Goal: Transaction & Acquisition: Obtain resource

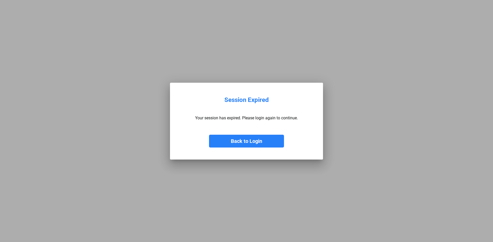
click at [248, 143] on button "Back to Login" at bounding box center [246, 141] width 75 height 13
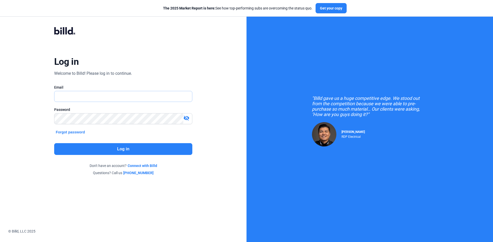
type input "[EMAIL_ADDRESS][DOMAIN_NAME]"
click at [87, 145] on button "Log in" at bounding box center [123, 149] width 138 height 12
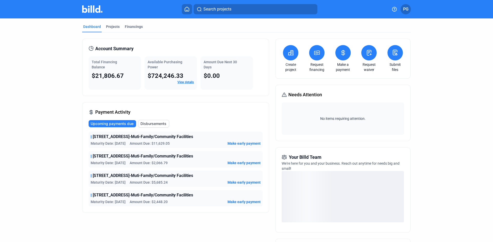
click at [316, 53] on icon at bounding box center [317, 53] width 6 height 6
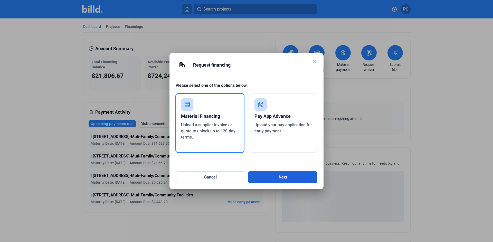
click at [283, 180] on button "Next" at bounding box center [282, 178] width 69 height 12
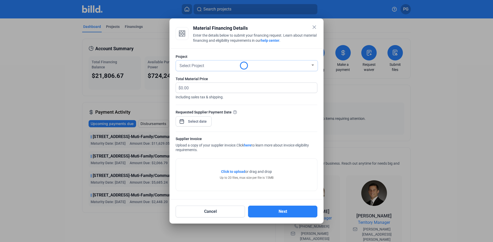
click at [206, 67] on div "Select Project" at bounding box center [244, 65] width 132 height 7
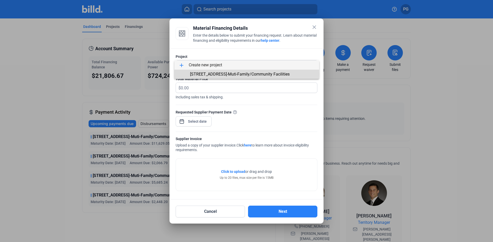
click at [210, 74] on span "[STREET_ADDRESS]-Muti-Family/Community Facilities" at bounding box center [240, 74] width 100 height 5
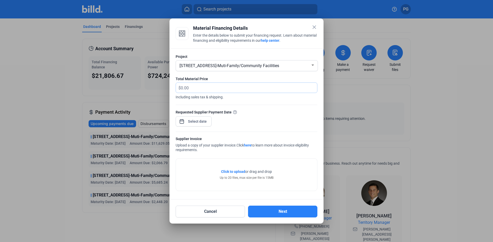
click at [210, 83] on input "text" at bounding box center [249, 88] width 136 height 10
paste input "$8,942.58"
click at [184, 89] on input "$8,942.58" at bounding box center [249, 88] width 136 height 10
type input "8,942.58"
click at [190, 120] on div "close Material Financing Details Enter the details below to submit your financi…" at bounding box center [246, 121] width 493 height 242
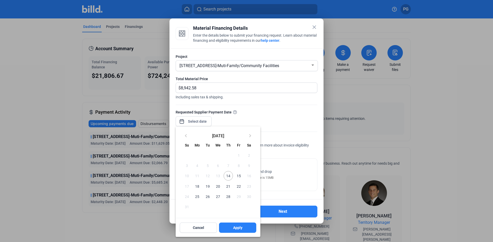
click at [228, 176] on span "14" at bounding box center [227, 175] width 9 height 9
click at [229, 176] on span "14" at bounding box center [227, 175] width 9 height 9
click at [232, 230] on button "Apply" at bounding box center [237, 228] width 37 height 10
type input "[DATE]"
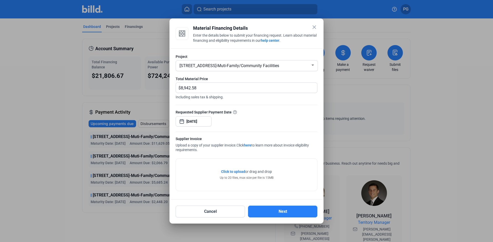
click at [234, 177] on div "Up to 20 files, max size per file is 15MB" at bounding box center [247, 178] width 54 height 5
click at [232, 171] on span "Click to upload" at bounding box center [233, 172] width 24 height 4
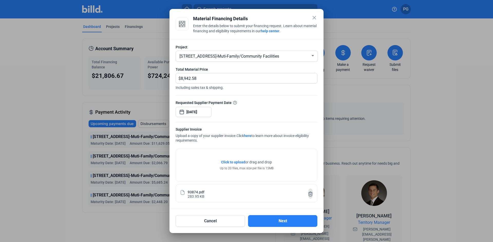
click at [309, 194] on icon at bounding box center [310, 194] width 5 height 5
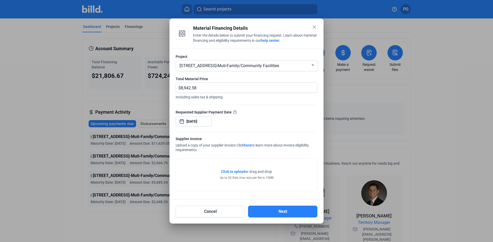
click at [254, 173] on span "or drag and drop" at bounding box center [258, 171] width 27 height 5
click at [238, 170] on span "Click to upload" at bounding box center [233, 172] width 24 height 4
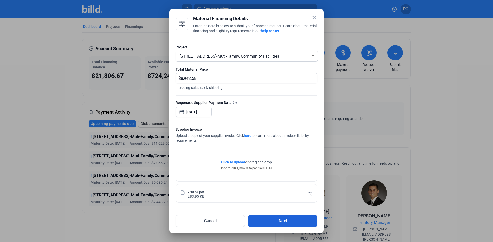
click at [266, 223] on button "Next" at bounding box center [282, 222] width 69 height 12
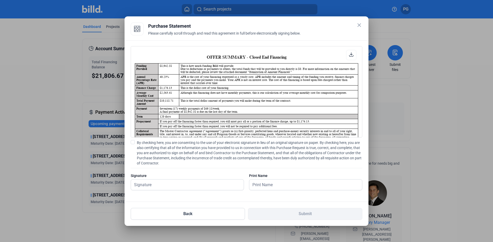
scroll to position [0, 0]
click at [134, 143] on span at bounding box center [133, 142] width 4 height 4
click at [0, 0] on input "By checking here, you are consenting to the use of your electronic signature in…" at bounding box center [0, 0] width 0 height 0
click at [180, 188] on input "text" at bounding box center [187, 185] width 113 height 11
type input "[PERSON_NAME] Perl"
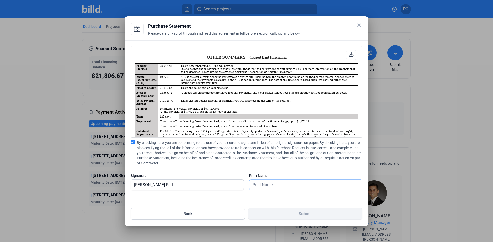
drag, startPoint x: 272, startPoint y: 187, endPoint x: 273, endPoint y: 190, distance: 3.7
click at [272, 187] on input "text" at bounding box center [305, 185] width 113 height 11
type input "[PERSON_NAME] Perl"
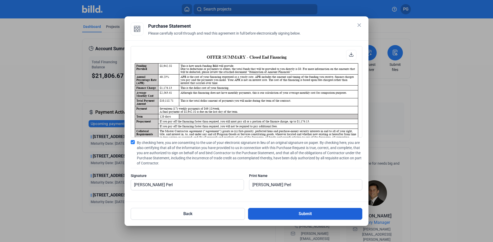
click at [275, 214] on button "Submit" at bounding box center [305, 214] width 114 height 12
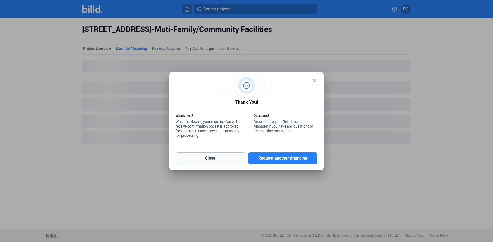
click at [233, 162] on button "Close" at bounding box center [210, 159] width 69 height 12
